Goal: Find specific page/section: Find specific page/section

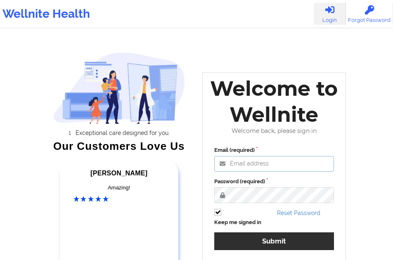
type input "[EMAIL_ADDRESS][DOMAIN_NAME]"
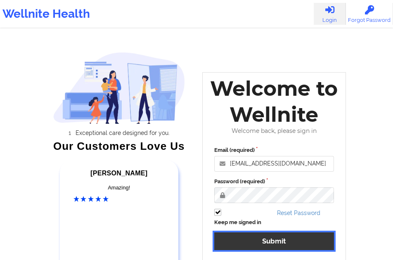
click at [251, 232] on button "Submit" at bounding box center [274, 241] width 120 height 18
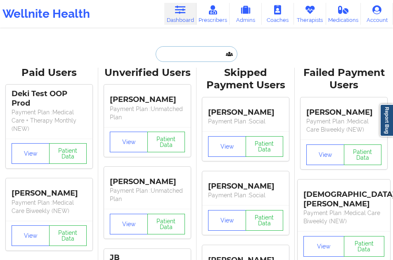
click at [179, 57] on input "text" at bounding box center [196, 54] width 82 height 16
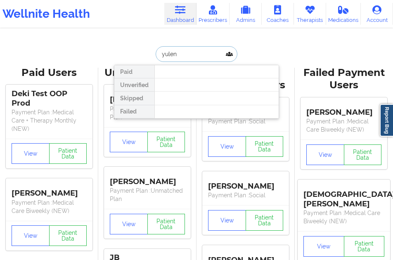
type input "yuleny"
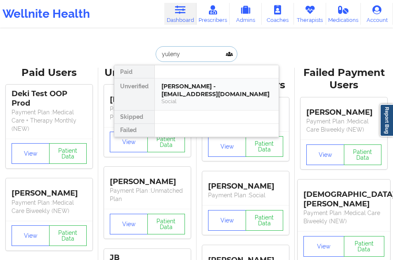
click at [198, 89] on div "[PERSON_NAME] - [EMAIL_ADDRESS][DOMAIN_NAME]" at bounding box center [216, 89] width 111 height 15
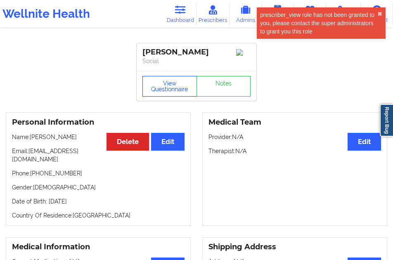
click at [155, 96] on button "View Questionnaire" at bounding box center [169, 86] width 54 height 21
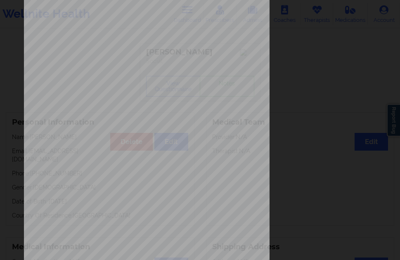
scroll to position [134, 0]
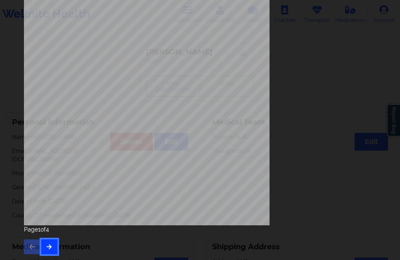
click at [45, 243] on button "button" at bounding box center [49, 246] width 16 height 15
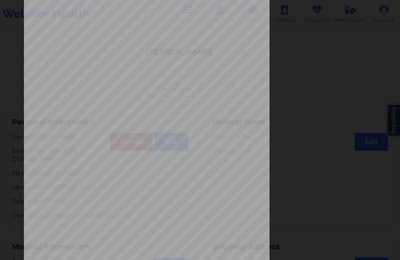
scroll to position [124, 0]
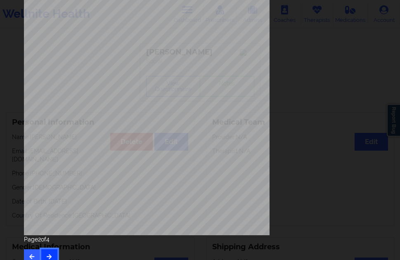
click at [46, 251] on button "button" at bounding box center [49, 256] width 16 height 15
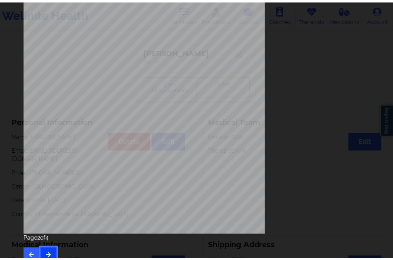
scroll to position [0, 0]
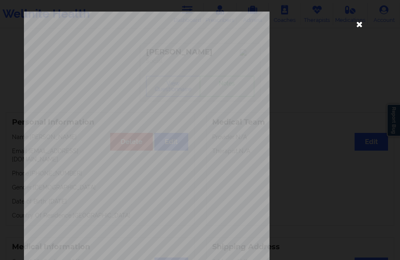
click at [354, 25] on icon at bounding box center [359, 23] width 13 height 13
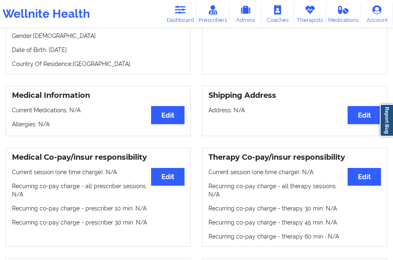
scroll to position [165, 0]
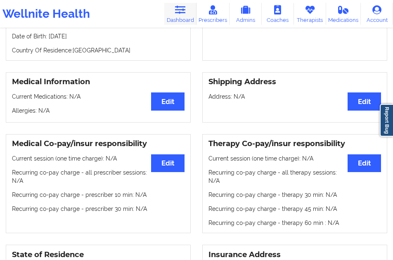
click at [181, 20] on link "Dashboard" at bounding box center [180, 14] width 32 height 22
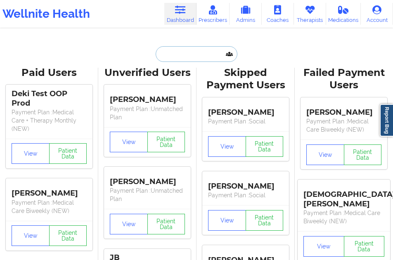
click at [169, 60] on input "text" at bounding box center [196, 54] width 82 height 16
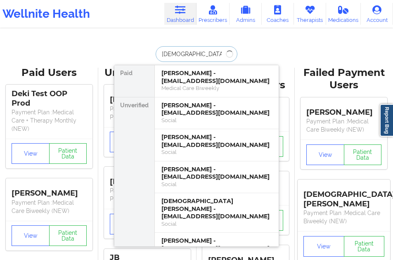
type input "[DEMOGRAPHIC_DATA][PERSON_NAME]"
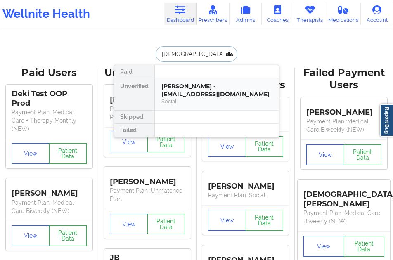
click at [170, 83] on div "[PERSON_NAME] - [EMAIL_ADDRESS][DOMAIN_NAME]" at bounding box center [216, 89] width 111 height 15
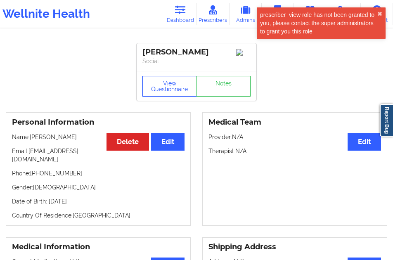
click at [153, 92] on button "View Questionnaire" at bounding box center [169, 86] width 54 height 21
click at [153, 92] on div "View Questionnaire Notes" at bounding box center [196, 86] width 108 height 21
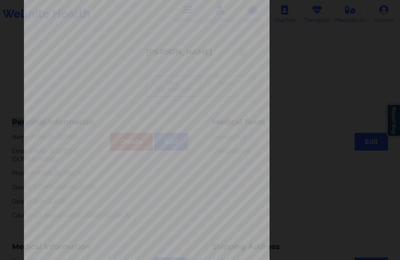
scroll to position [134, 0]
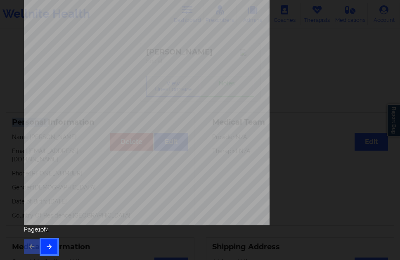
click at [54, 244] on button "button" at bounding box center [49, 246] width 16 height 15
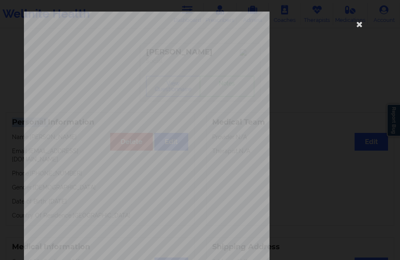
scroll to position [124, 0]
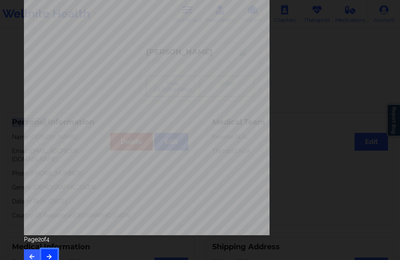
click at [51, 249] on button "button" at bounding box center [49, 256] width 16 height 15
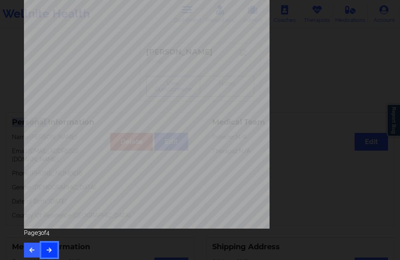
scroll to position [134, 0]
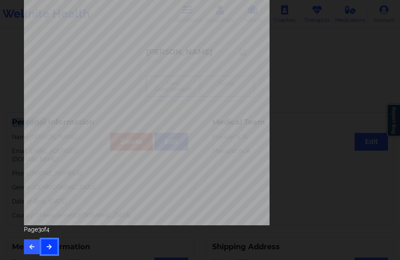
click at [47, 249] on icon "button" at bounding box center [49, 246] width 7 height 5
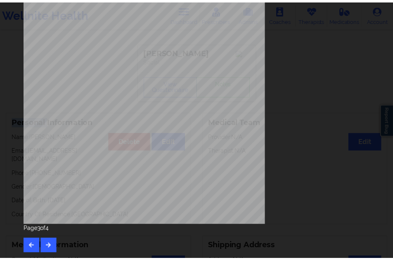
scroll to position [0, 0]
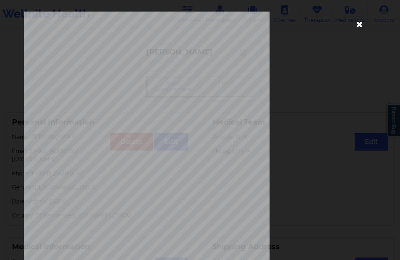
click at [358, 23] on icon at bounding box center [359, 23] width 13 height 13
